Goal: Check status: Check status

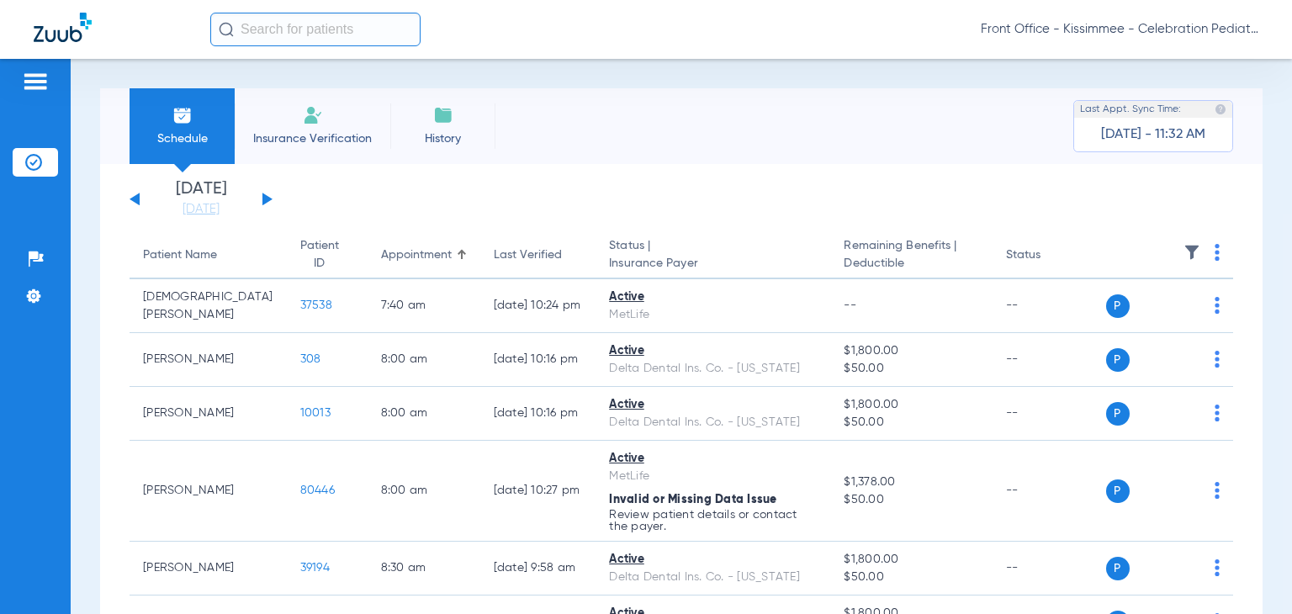
click at [266, 198] on button at bounding box center [267, 199] width 10 height 13
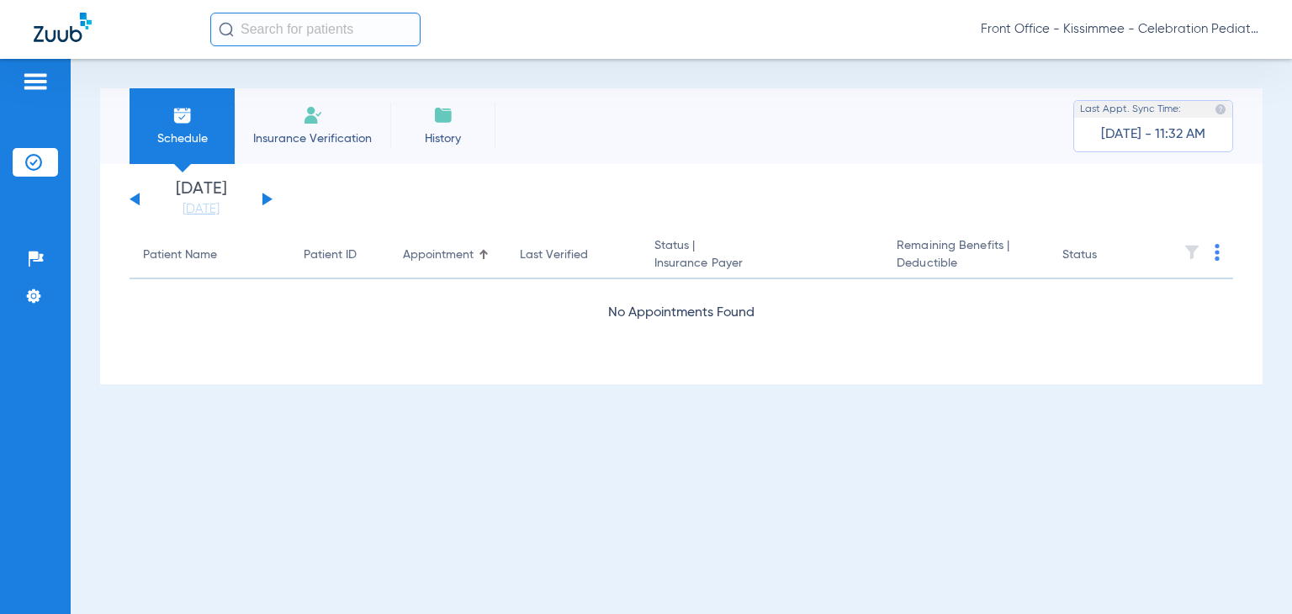
click at [266, 198] on button at bounding box center [267, 199] width 10 height 13
click at [222, 211] on link "[DATE]" at bounding box center [201, 209] width 101 height 17
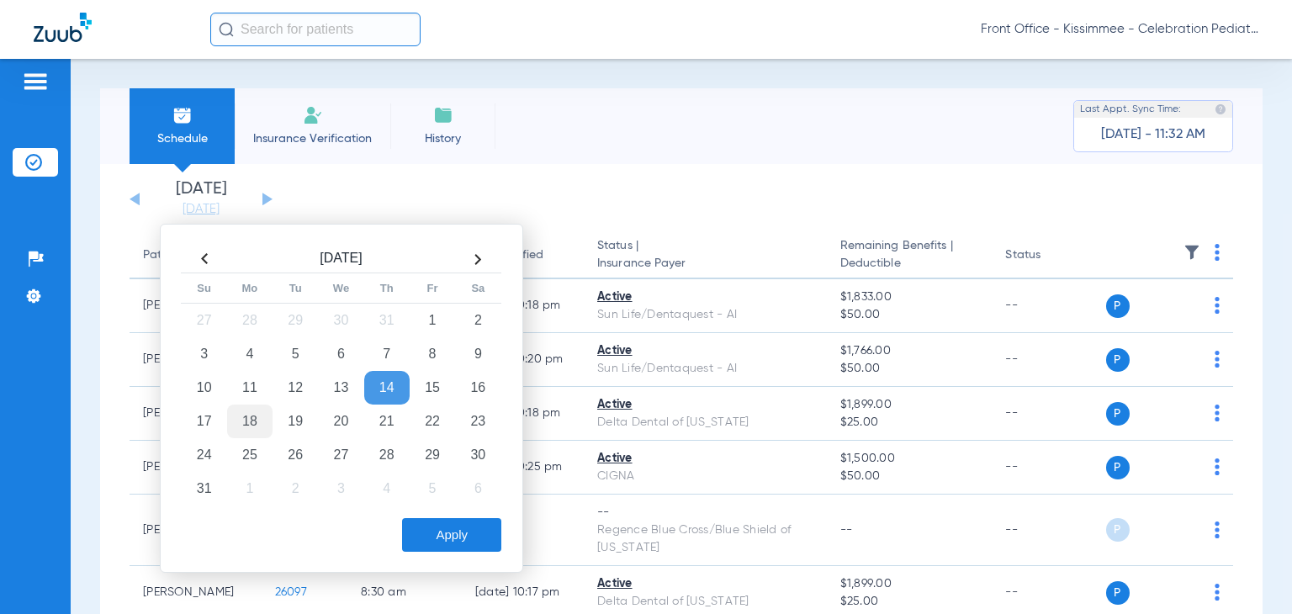
click at [250, 421] on td "18" at bounding box center [249, 422] width 45 height 34
click at [431, 528] on button "Apply" at bounding box center [451, 535] width 99 height 34
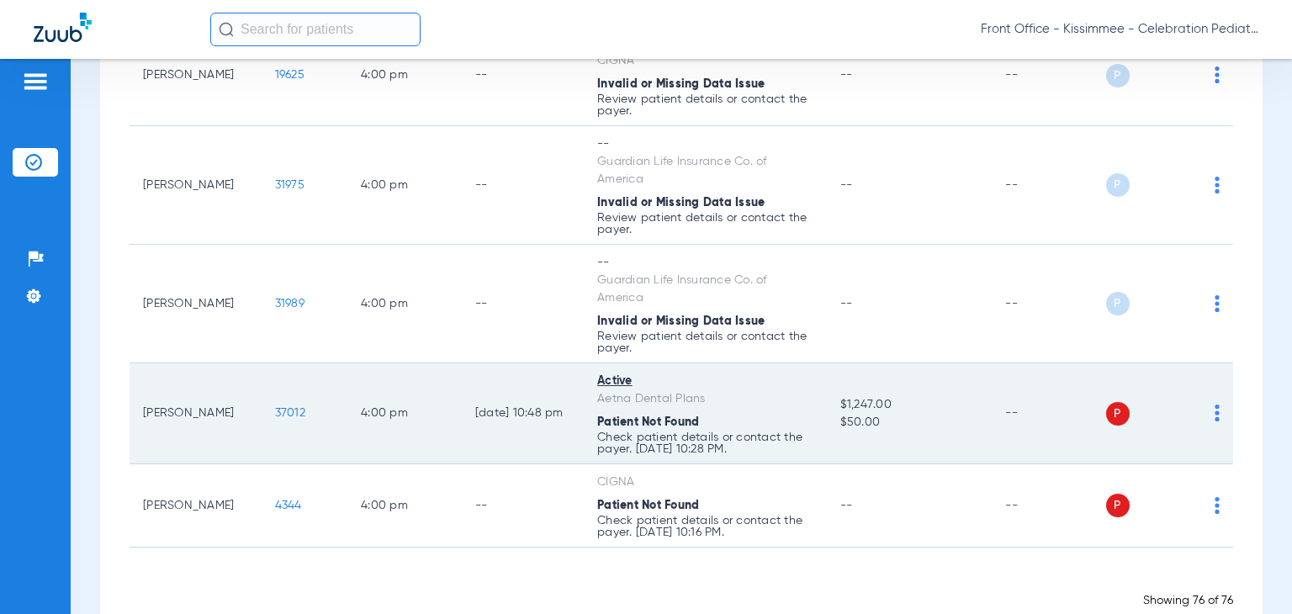
scroll to position [4969, 0]
